Goal: Task Accomplishment & Management: Manage account settings

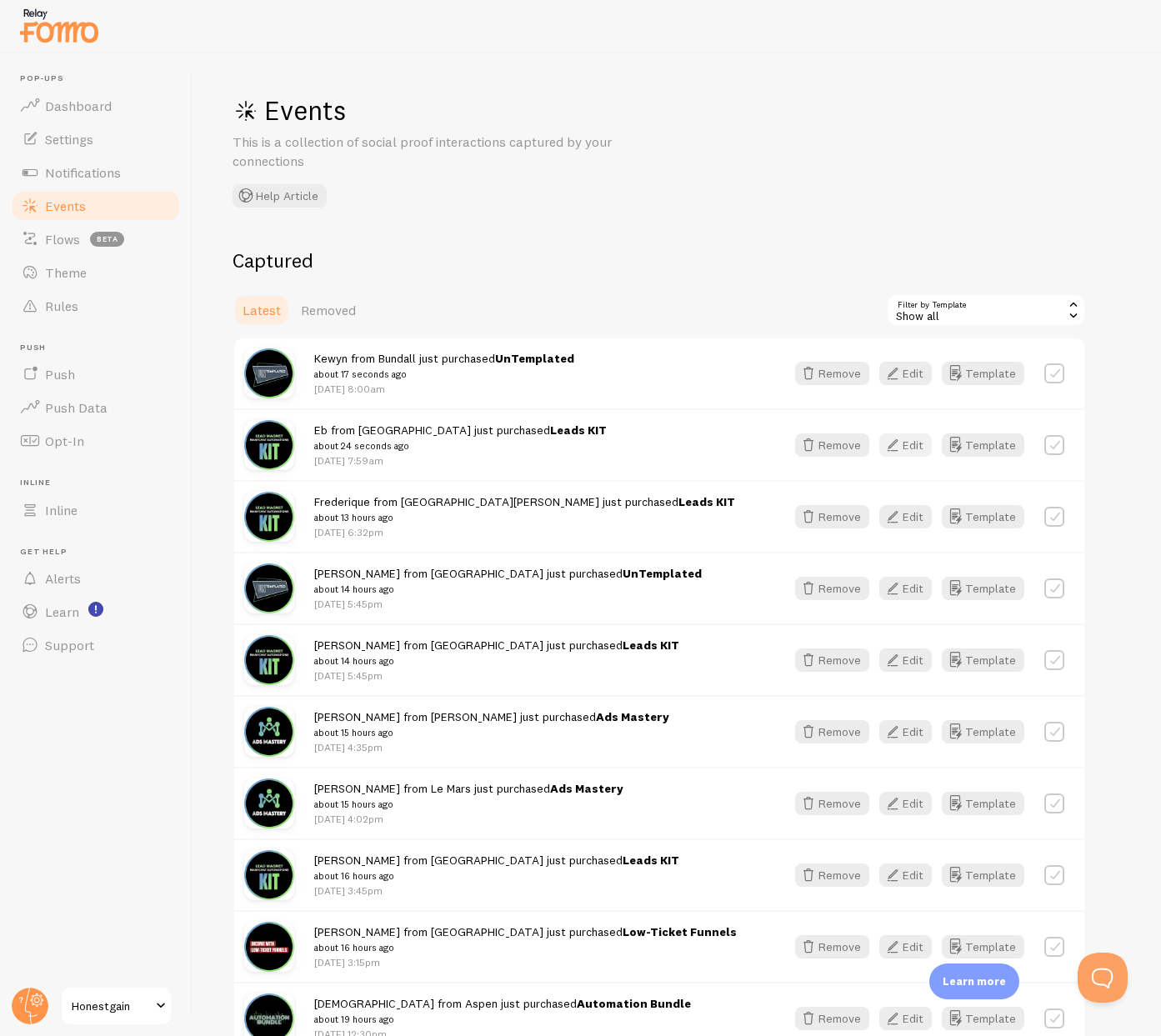
click at [906, 448] on button "Edit" at bounding box center [906, 445] width 52 height 23
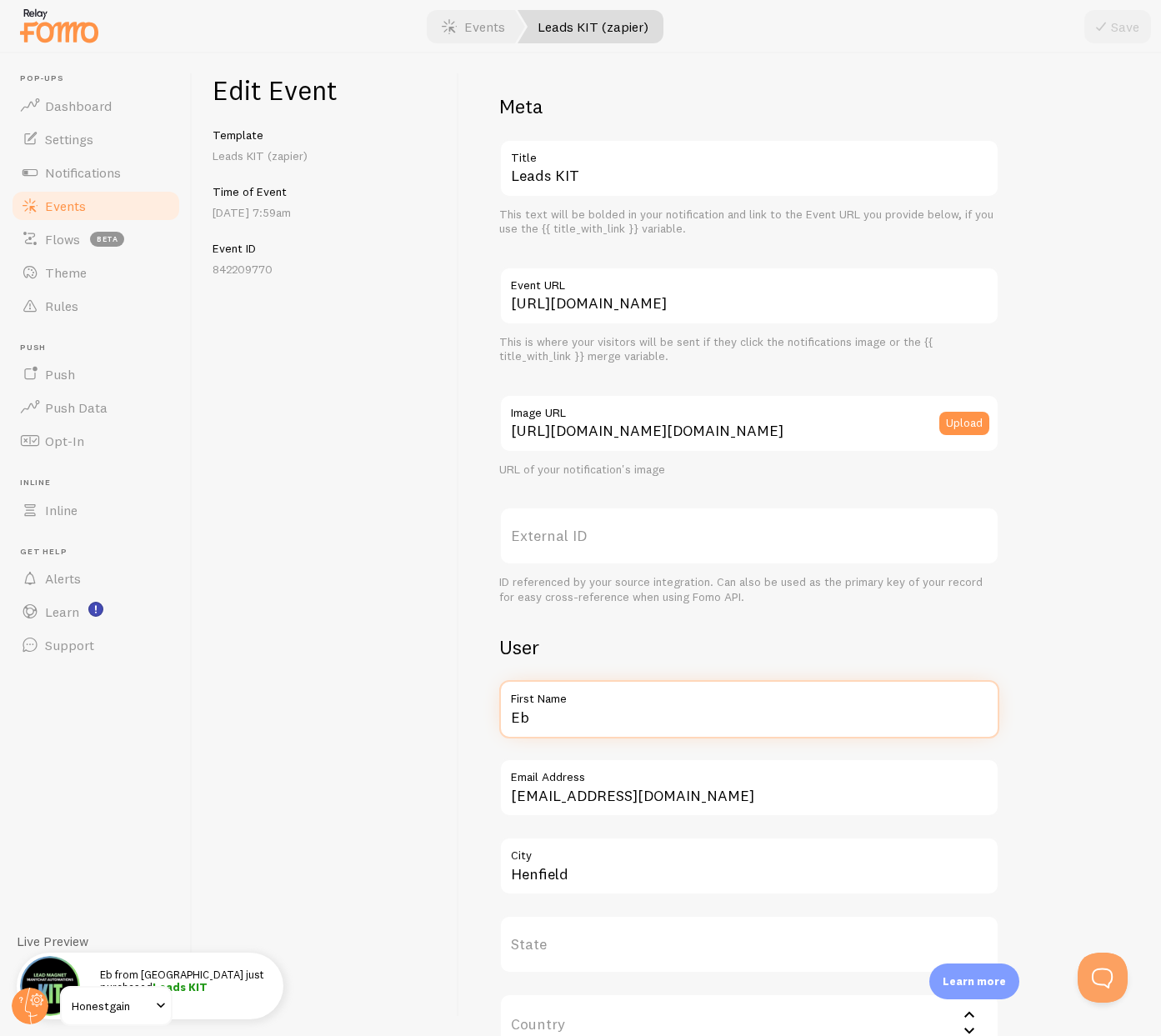
click at [570, 727] on input "Eb" at bounding box center [749, 709] width 500 height 59
type input "[PERSON_NAME]"
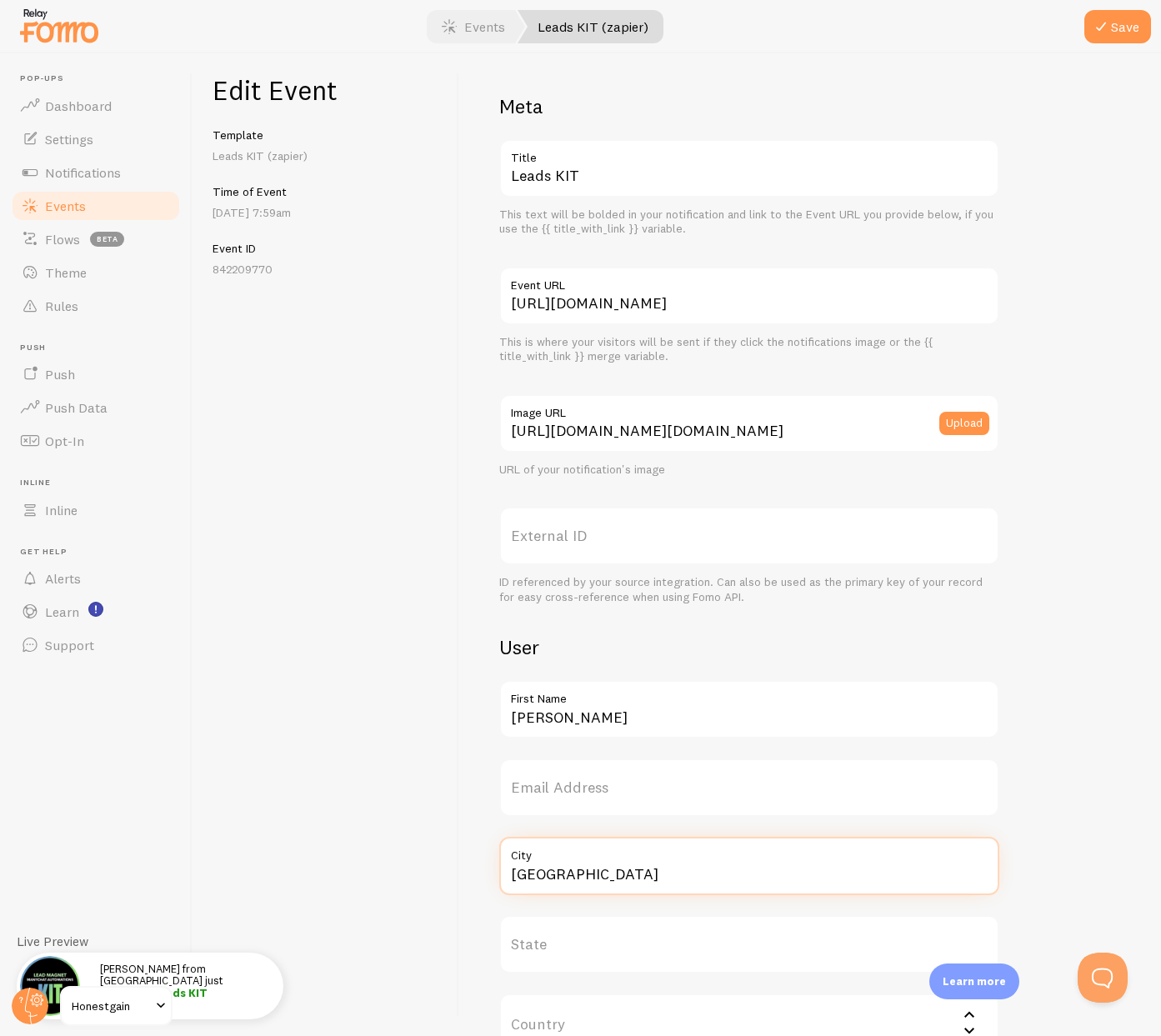
click at [541, 868] on input "[GEOGRAPHIC_DATA]" at bounding box center [749, 866] width 500 height 59
click at [541, 869] on input "[GEOGRAPHIC_DATA]" at bounding box center [749, 866] width 500 height 59
click at [542, 869] on input "[GEOGRAPHIC_DATA]" at bounding box center [749, 866] width 500 height 59
type input "[GEOGRAPHIC_DATA]"
click at [1083, 34] on div at bounding box center [580, 26] width 1161 height 53
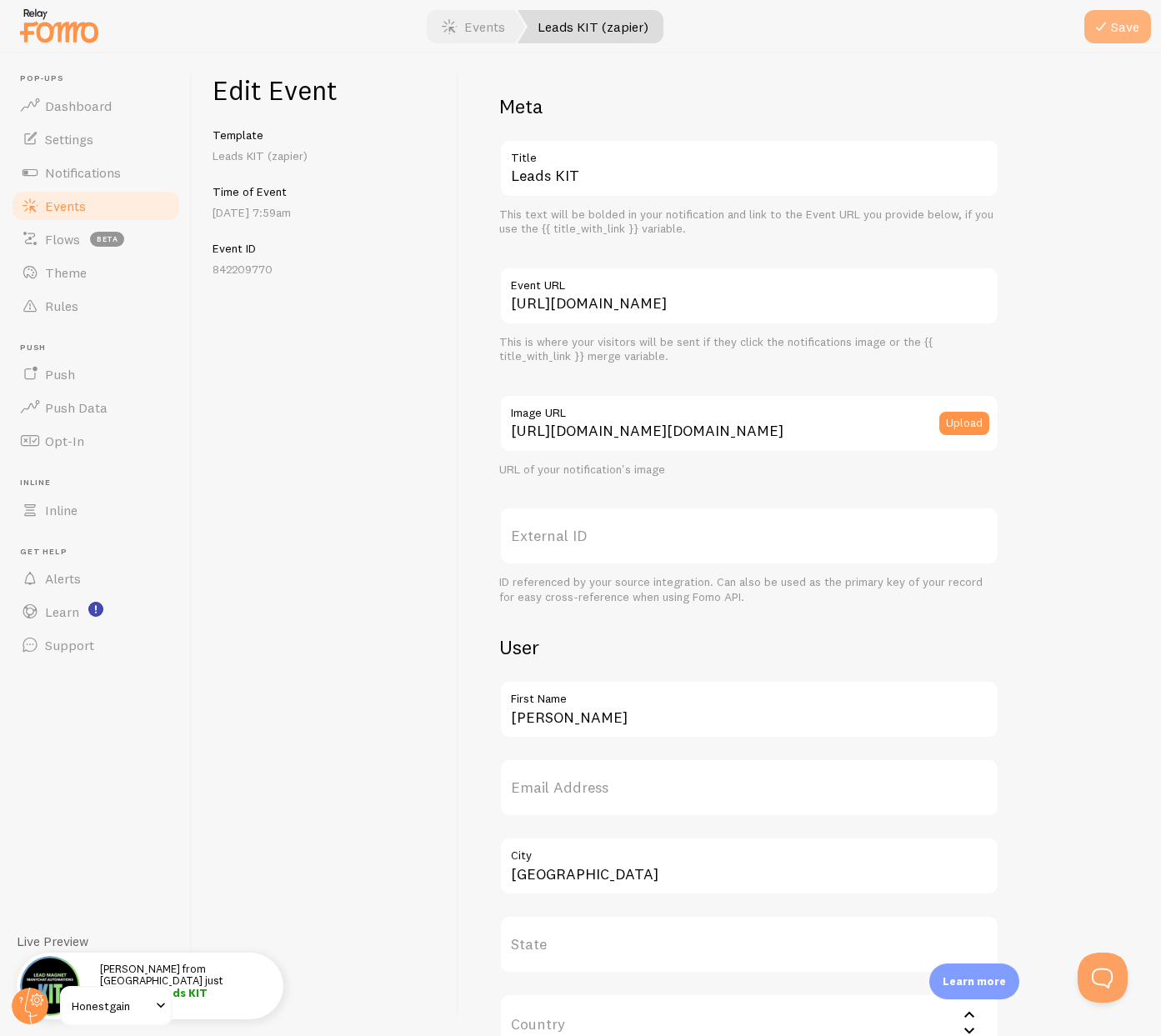
click at [1126, 32] on button "Save" at bounding box center [1118, 27] width 67 height 34
click at [112, 204] on link "Events" at bounding box center [96, 206] width 171 height 34
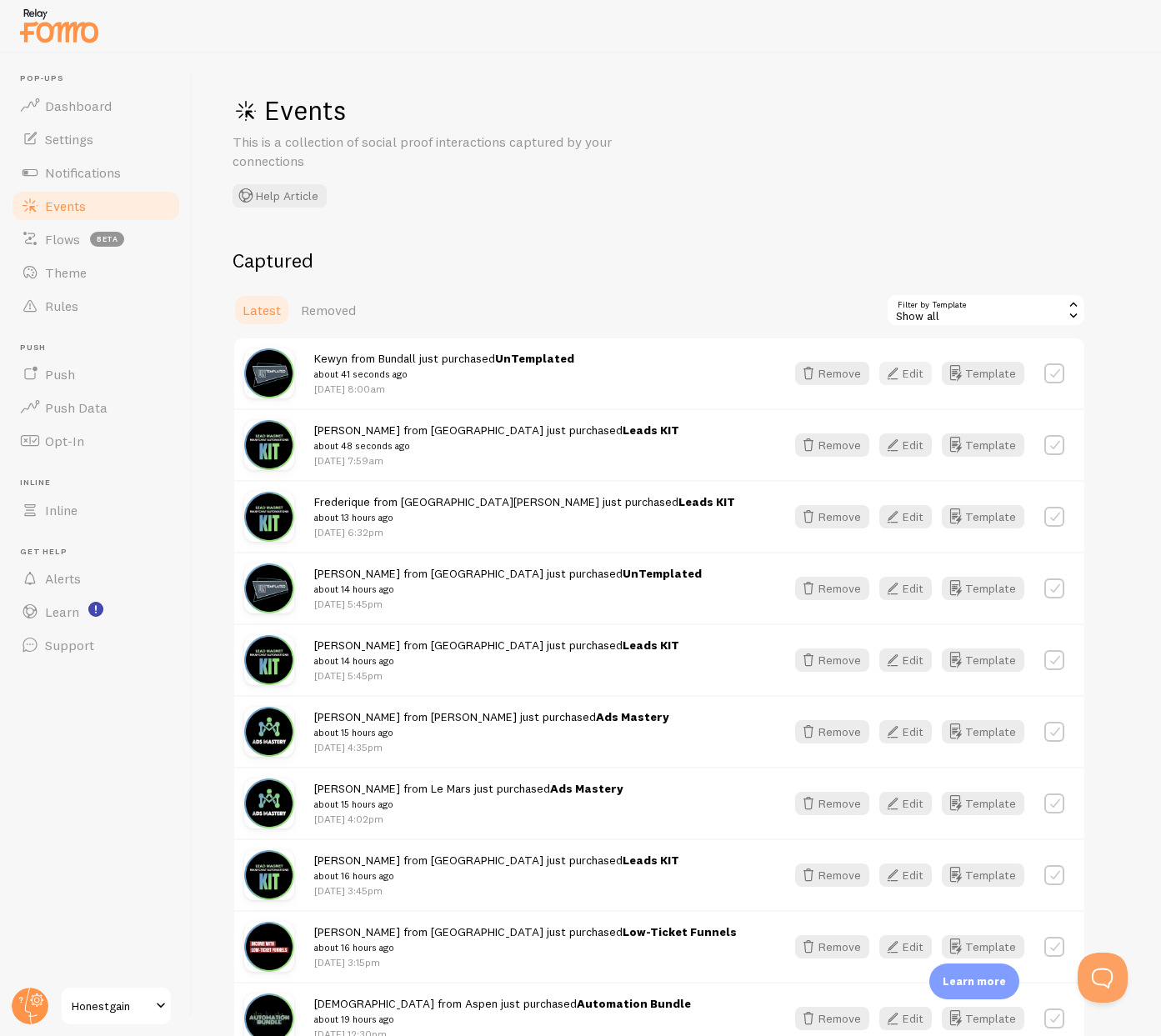
click at [920, 375] on button "Edit" at bounding box center [906, 373] width 52 height 23
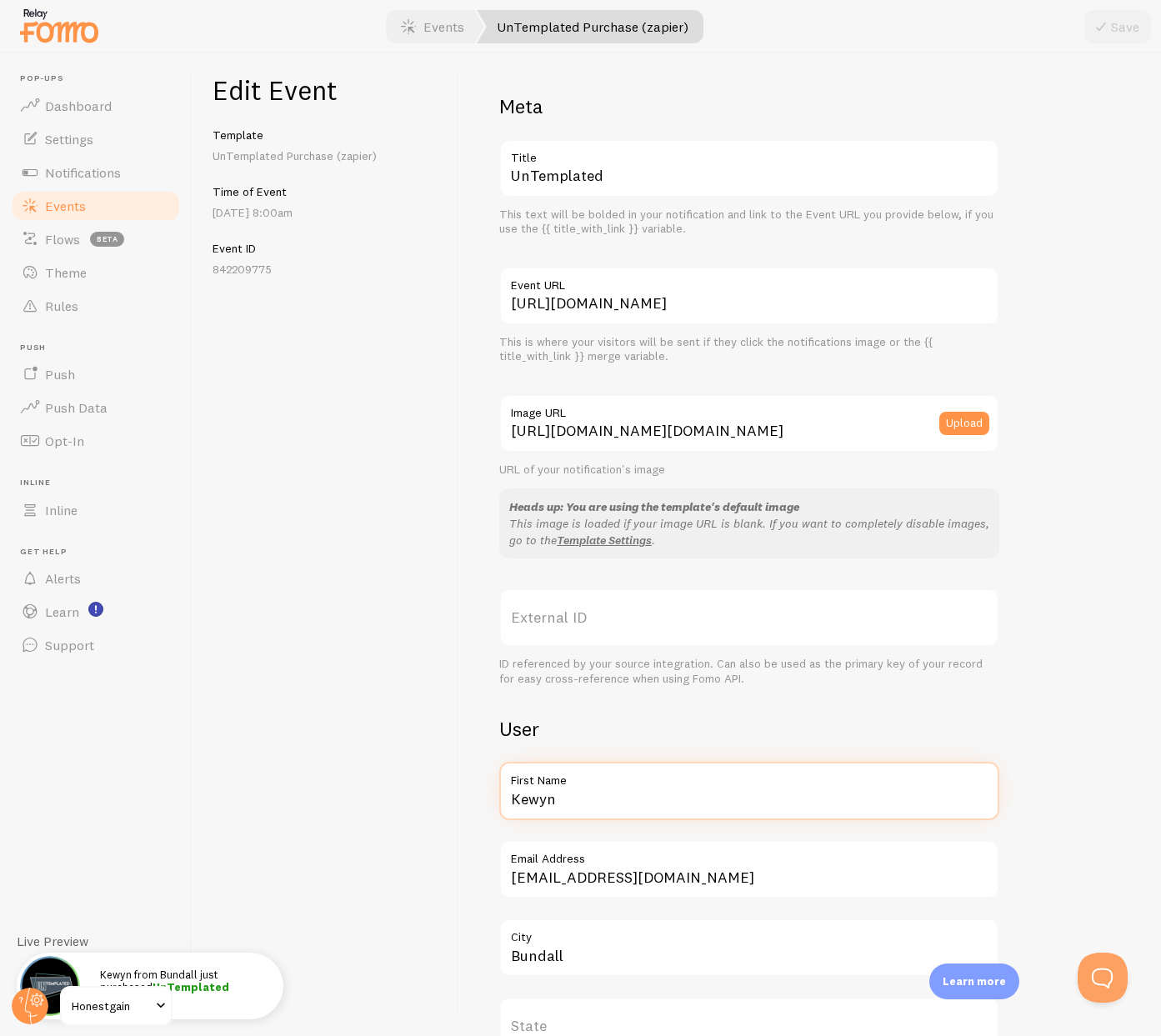
click at [572, 801] on input "Kewyn" at bounding box center [749, 790] width 500 height 59
type input "[PERSON_NAME]"
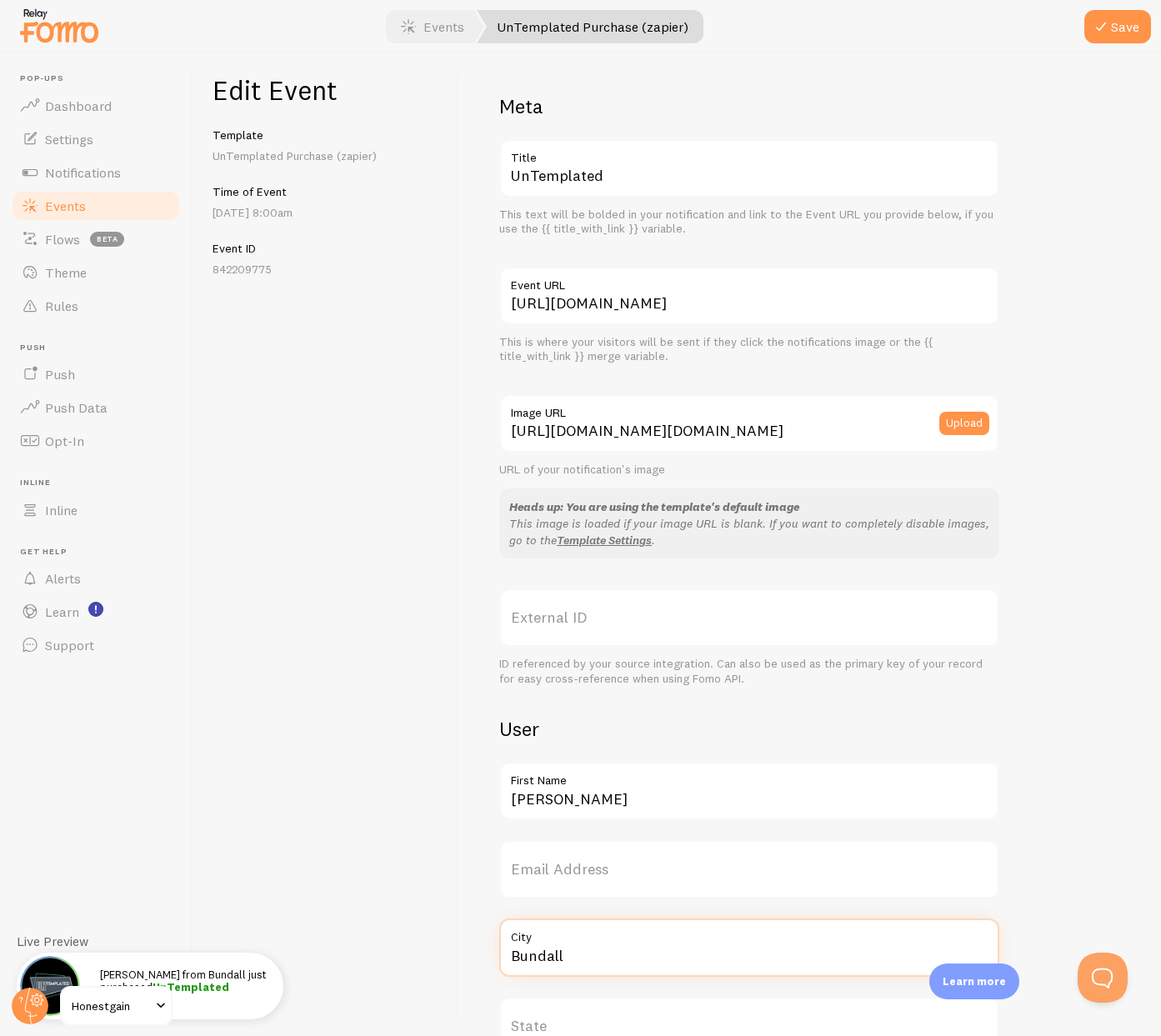
paste input "[GEOGRAPHIC_DATA]"
type input "[GEOGRAPHIC_DATA]"
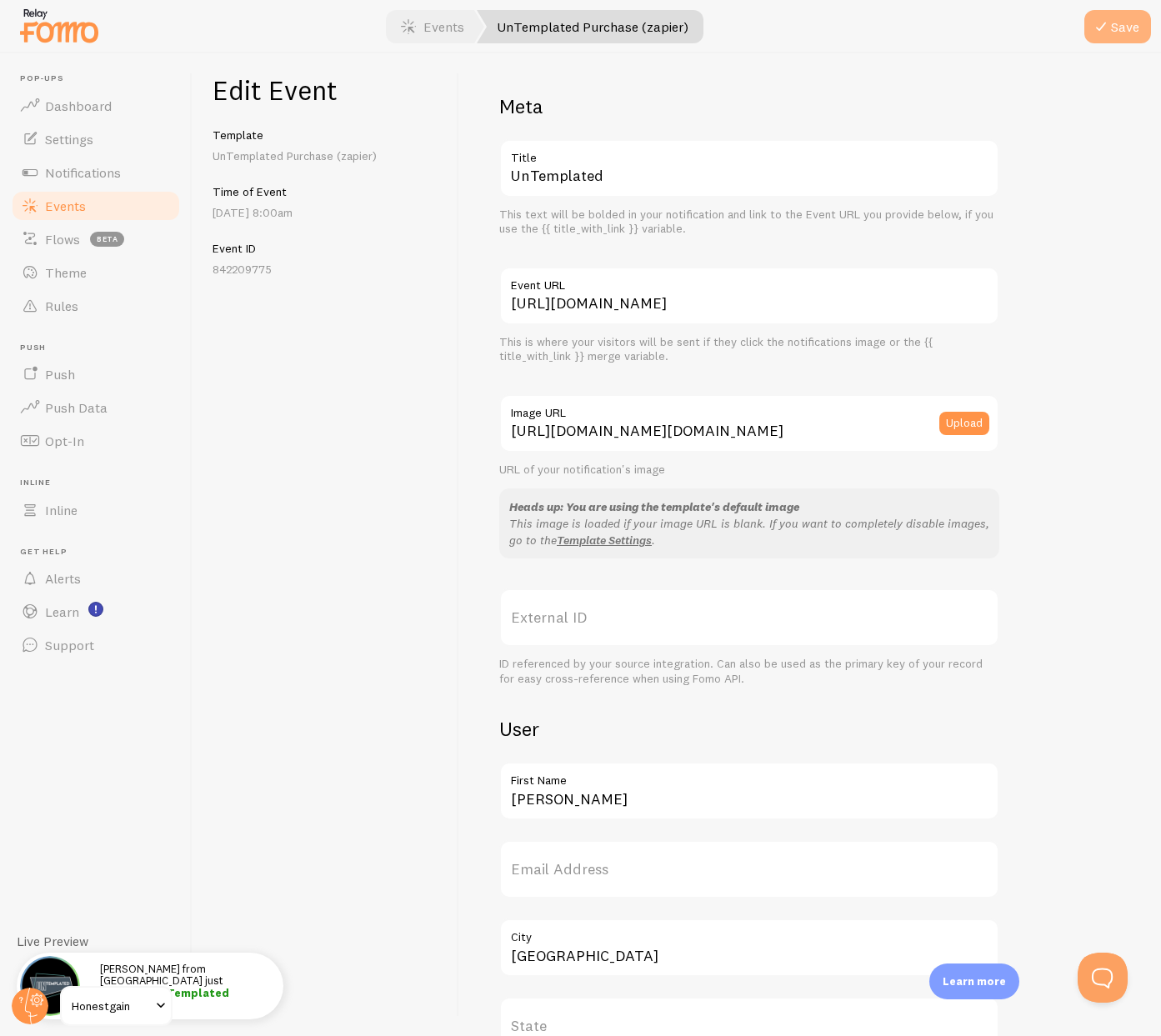
click at [1134, 36] on button "Save" at bounding box center [1118, 27] width 67 height 34
